Goal: Navigation & Orientation: Find specific page/section

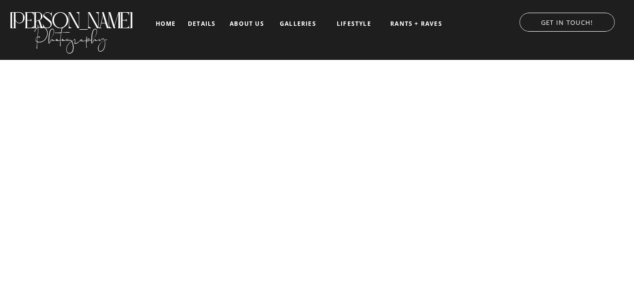
drag, startPoint x: 295, startPoint y: 25, endPoint x: 308, endPoint y: 101, distance: 77.0
click at [295, 25] on nav "galleries" at bounding box center [298, 23] width 40 height 7
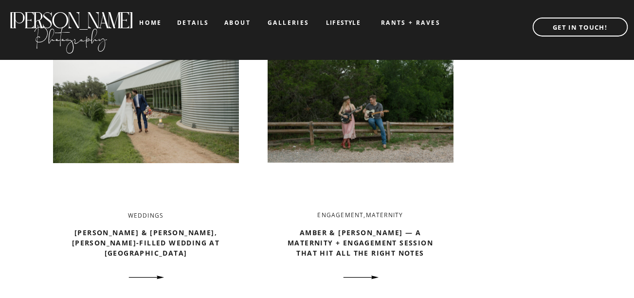
scroll to position [1527, 0]
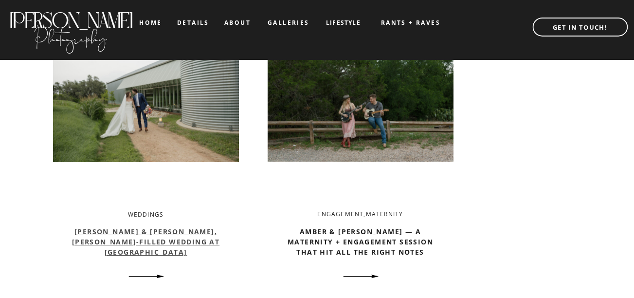
click at [183, 233] on link "[PERSON_NAME] & [PERSON_NAME], [PERSON_NAME]-Filled Wedding at [GEOGRAPHIC_DATA]" at bounding box center [145, 242] width 147 height 30
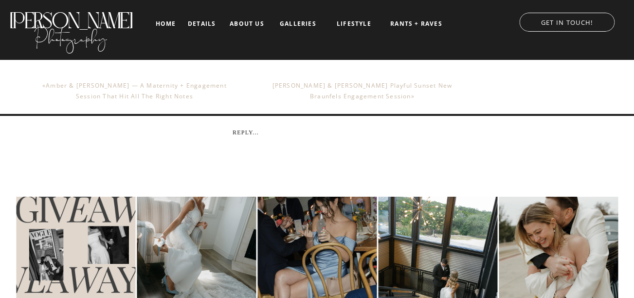
scroll to position [15853, 0]
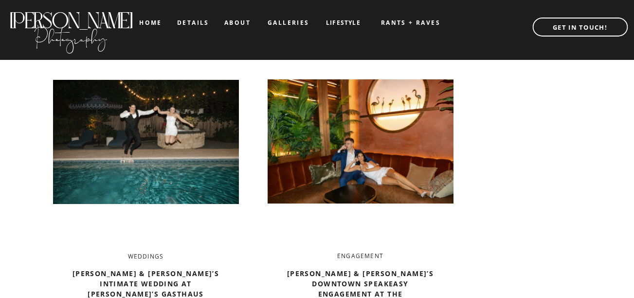
scroll to position [727, 0]
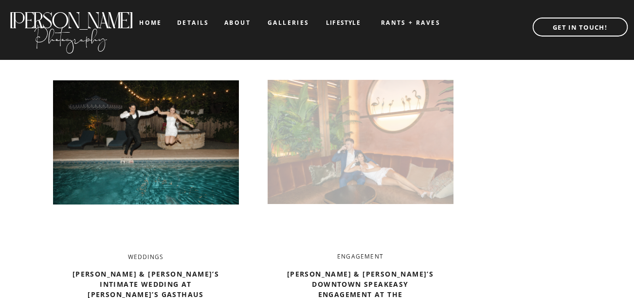
click at [328, 163] on img at bounding box center [360, 142] width 186 height 196
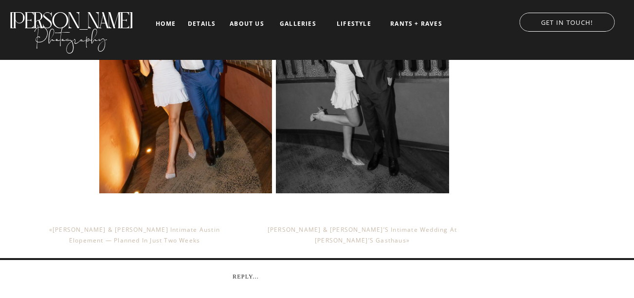
scroll to position [5480, 0]
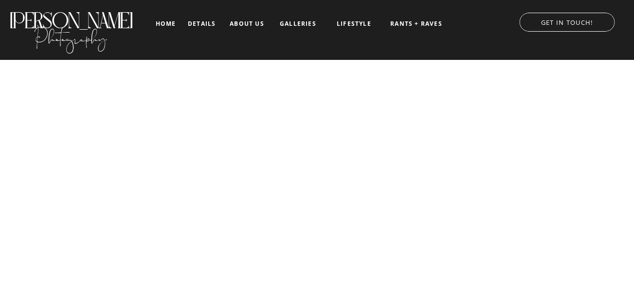
click at [253, 23] on nav "about us" at bounding box center [247, 23] width 40 height 7
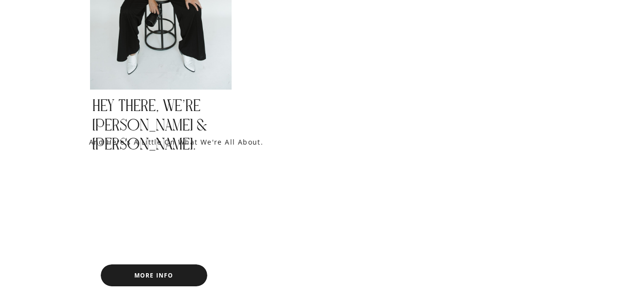
scroll to position [628, 0]
